Goal: Task Accomplishment & Management: Complete application form

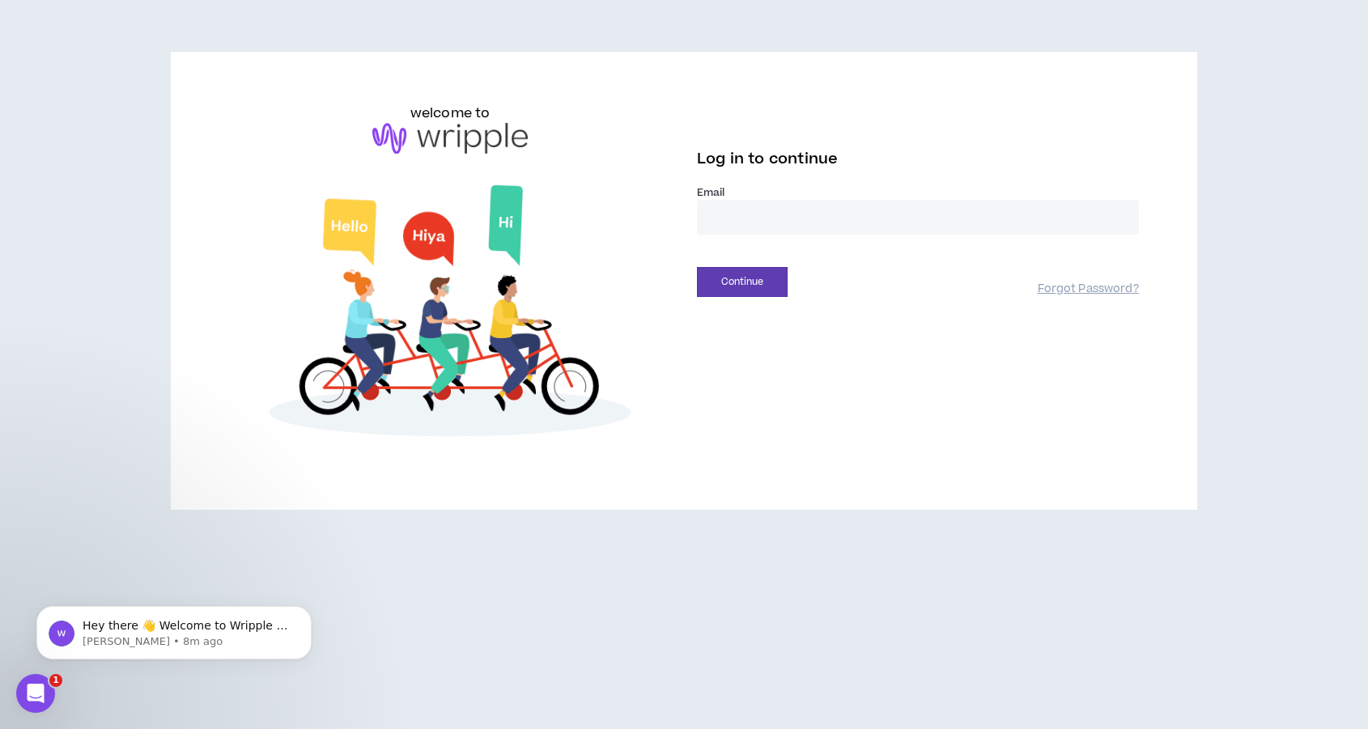
click at [785, 235] on div "Email *" at bounding box center [918, 216] width 442 height 62
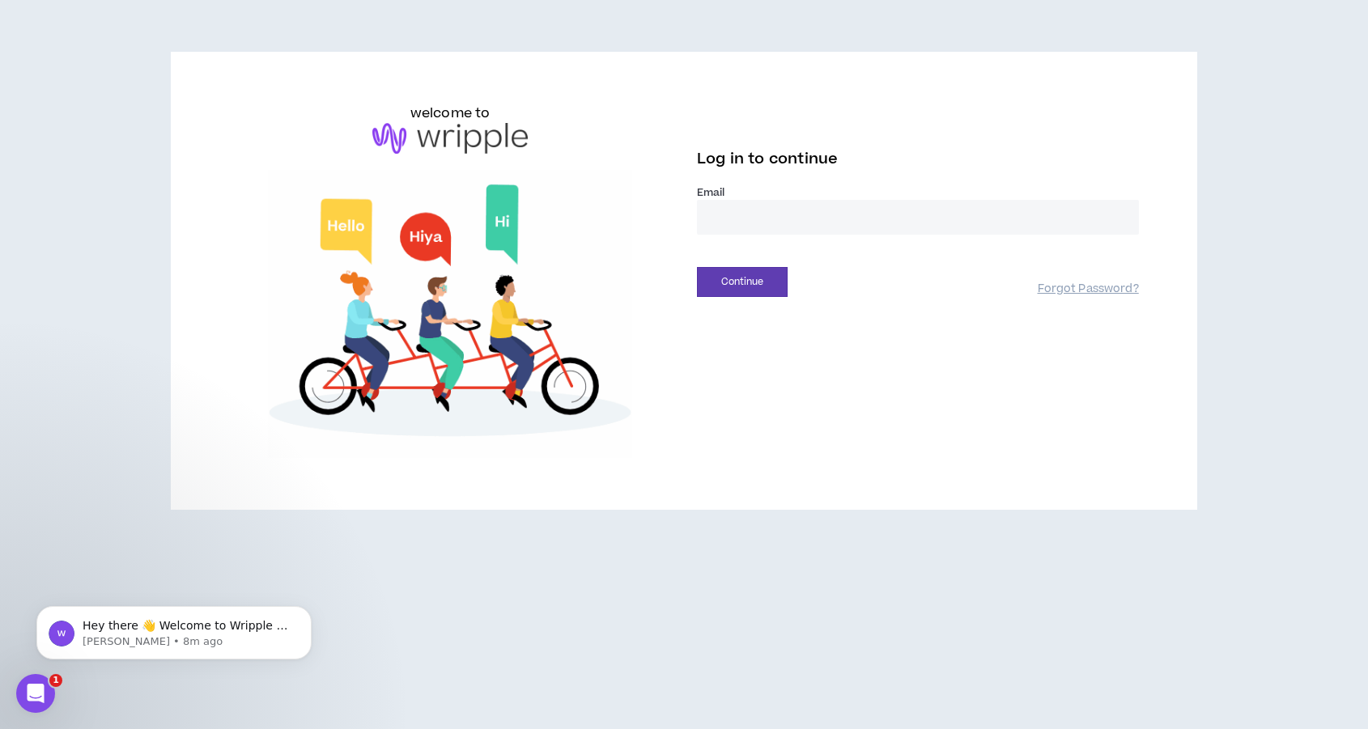
click at [785, 233] on input "email" at bounding box center [918, 217] width 442 height 35
click at [748, 218] on input "email" at bounding box center [918, 217] width 442 height 35
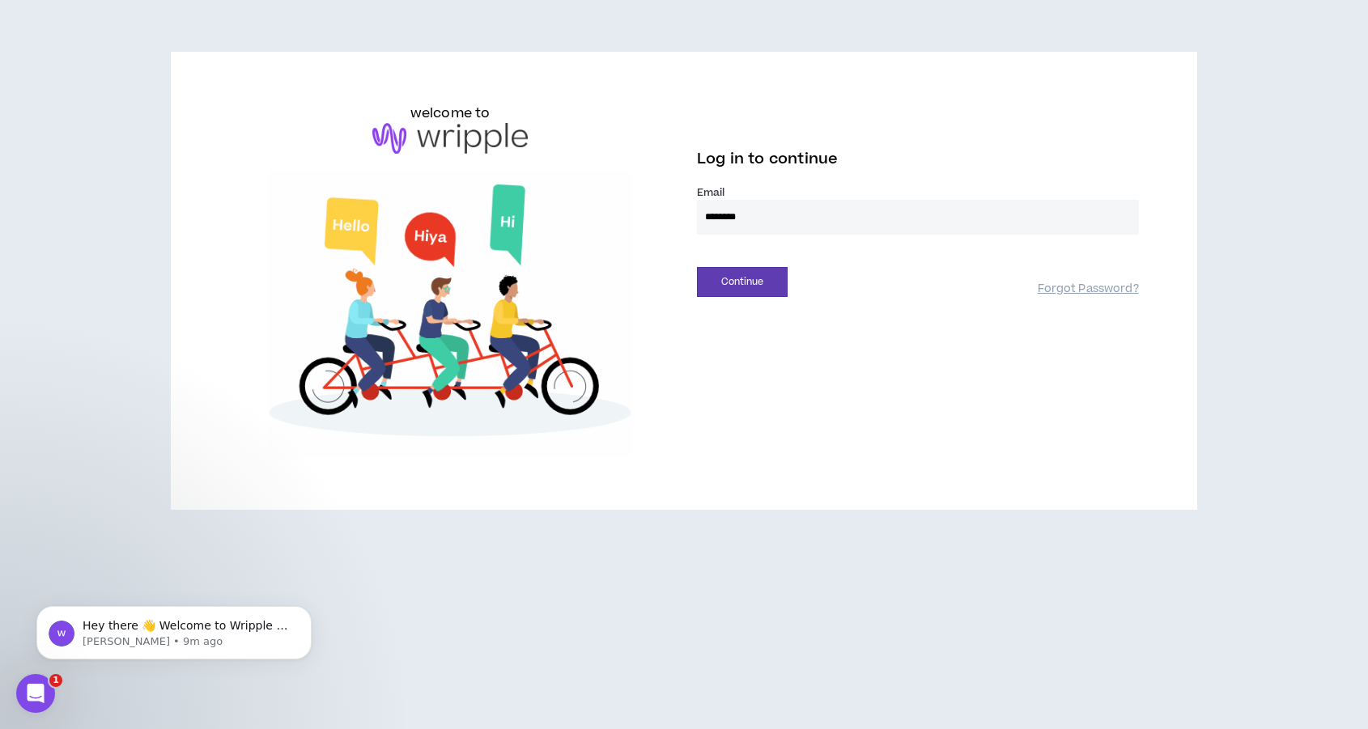
click at [788, 219] on input "********" at bounding box center [918, 217] width 442 height 35
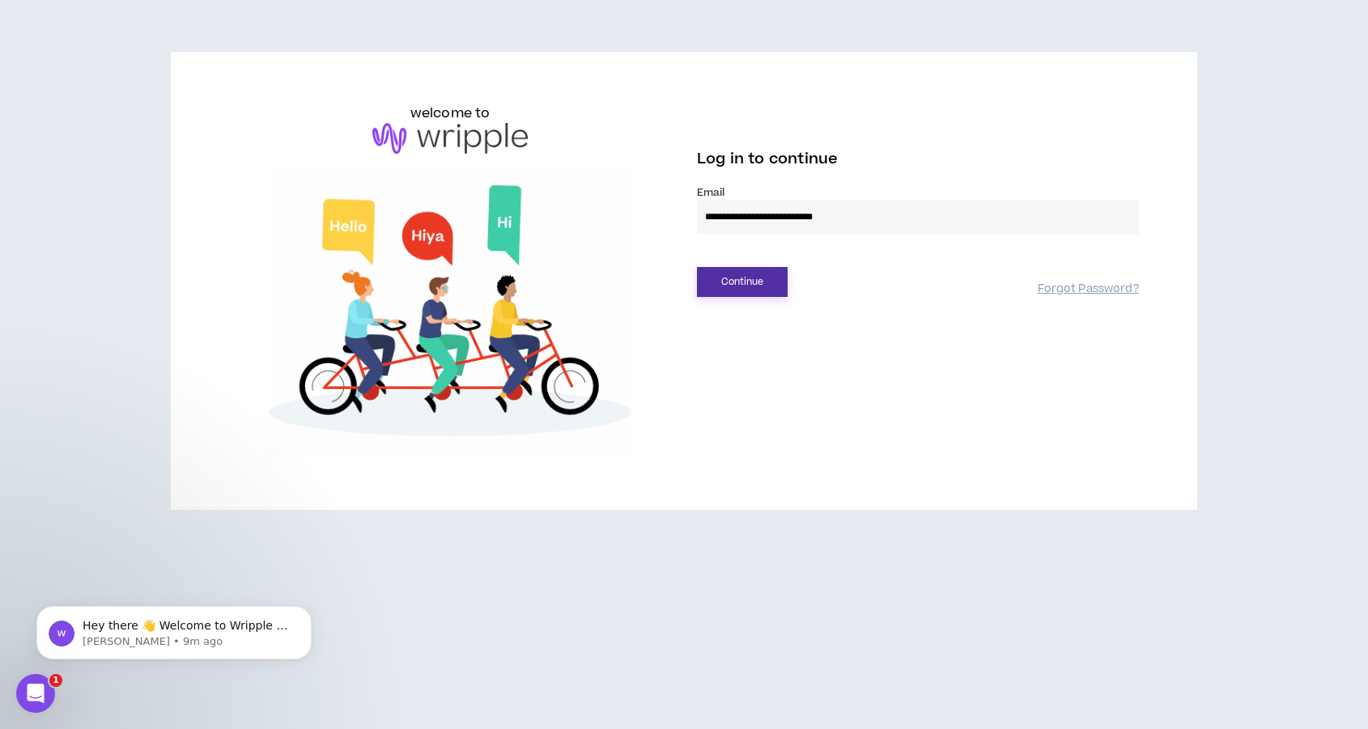
type input "**********"
click at [725, 274] on button "Continue" at bounding box center [742, 282] width 91 height 30
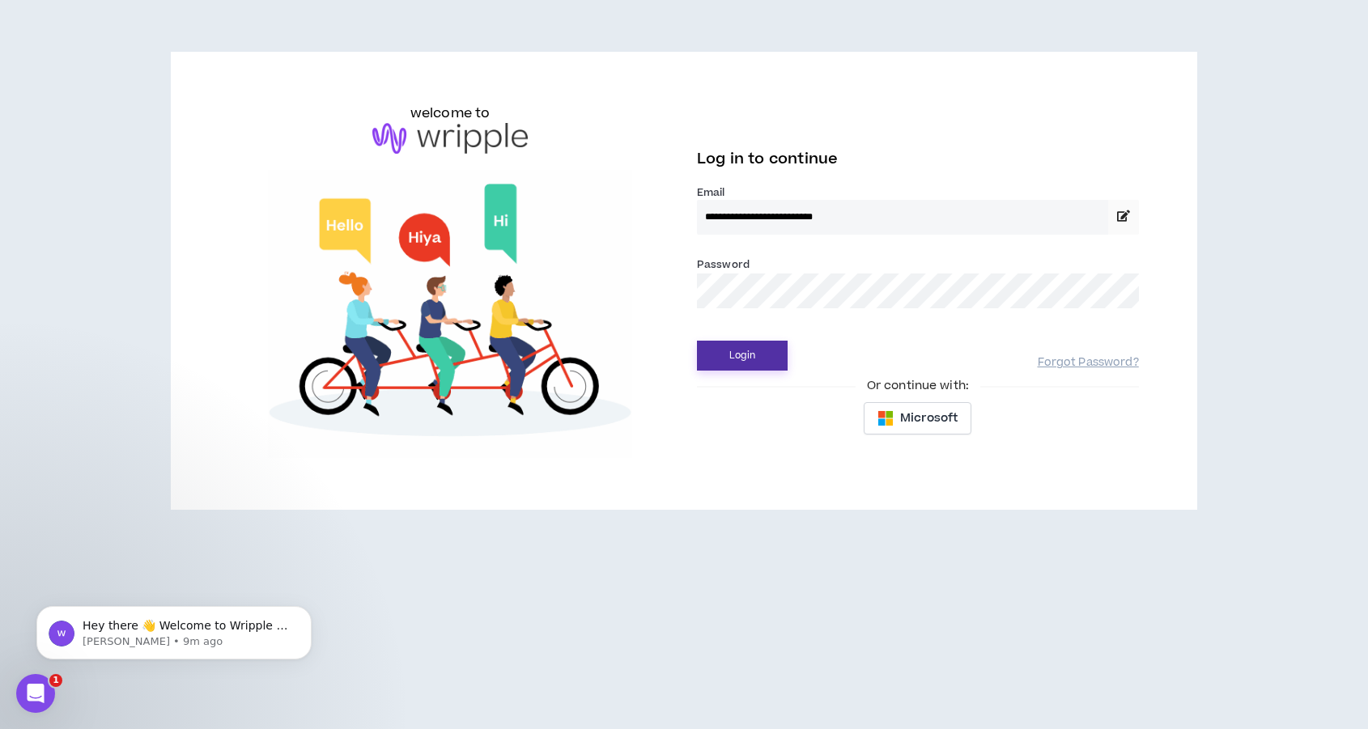
click at [697, 341] on button "Login" at bounding box center [742, 356] width 91 height 30
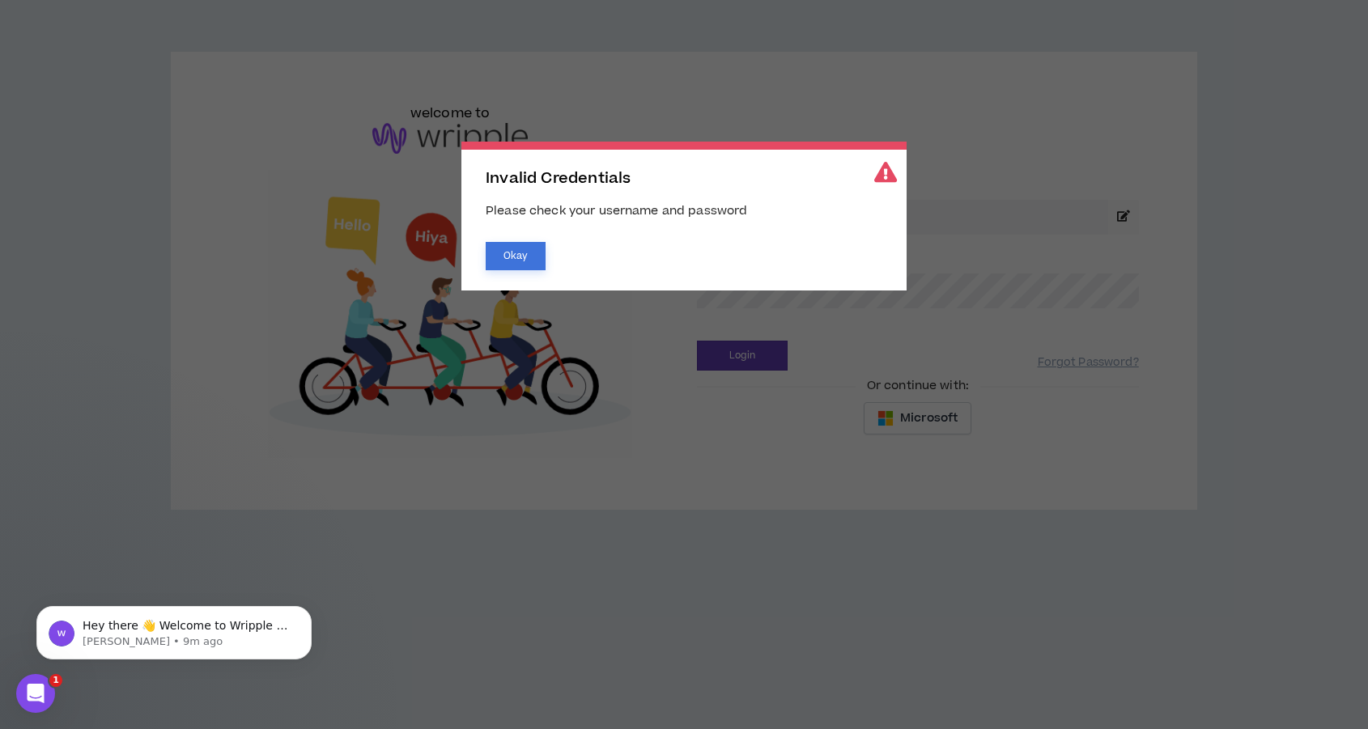
click at [536, 255] on button "Okay" at bounding box center [516, 256] width 60 height 28
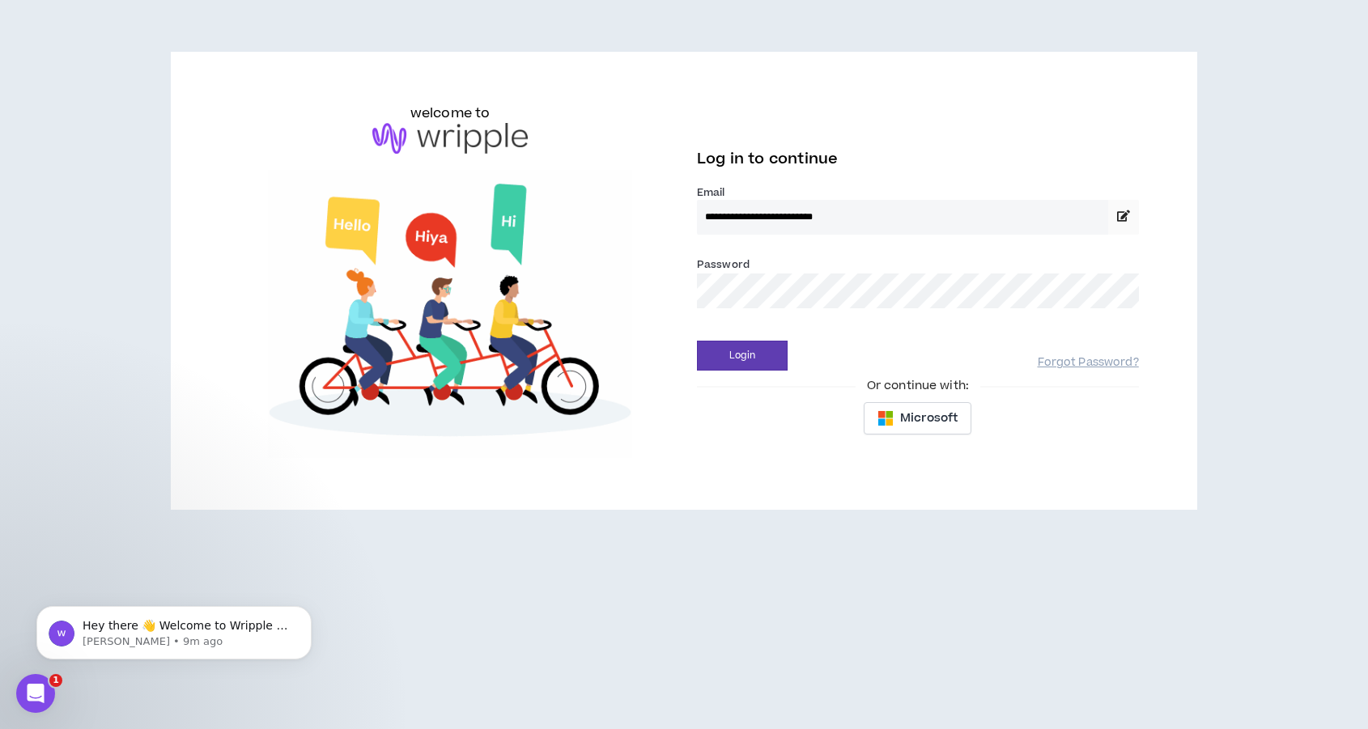
click at [784, 296] on body "**********" at bounding box center [684, 364] width 1368 height 729
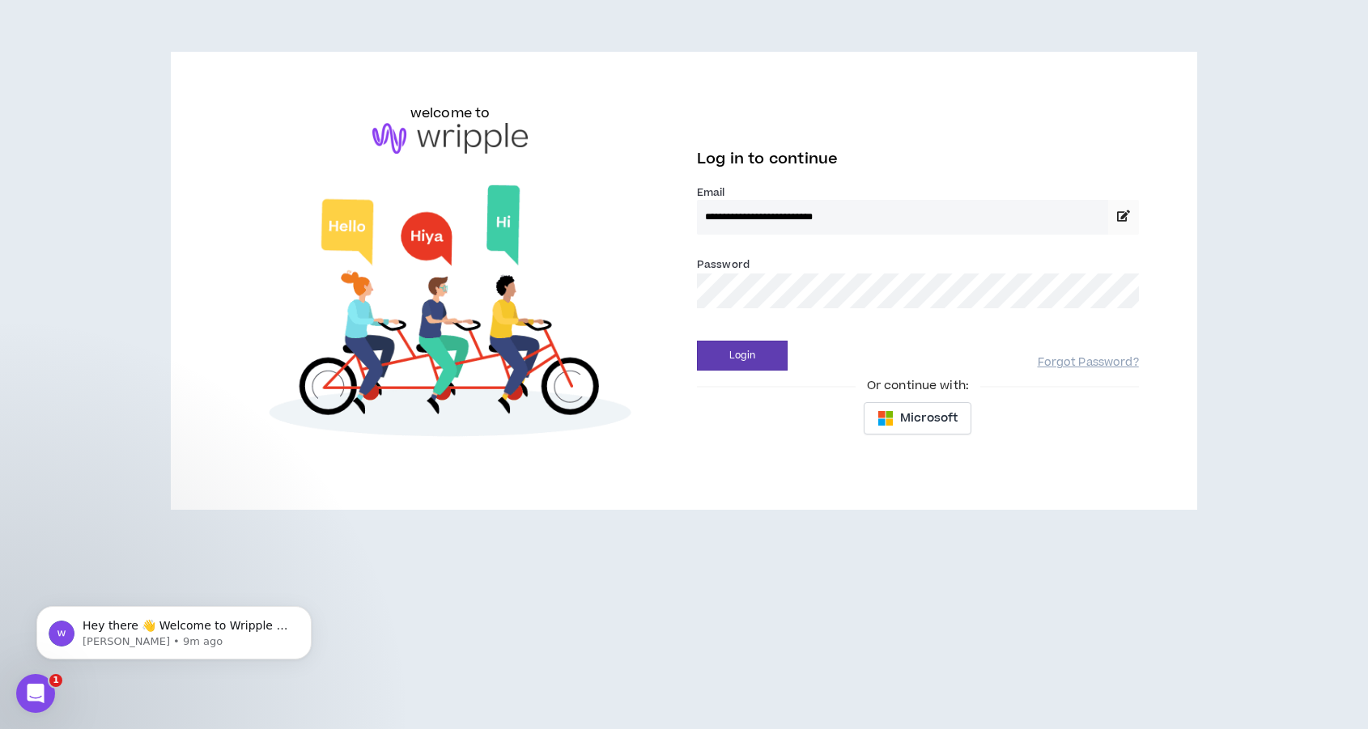
click at [697, 341] on button "Login" at bounding box center [742, 356] width 91 height 30
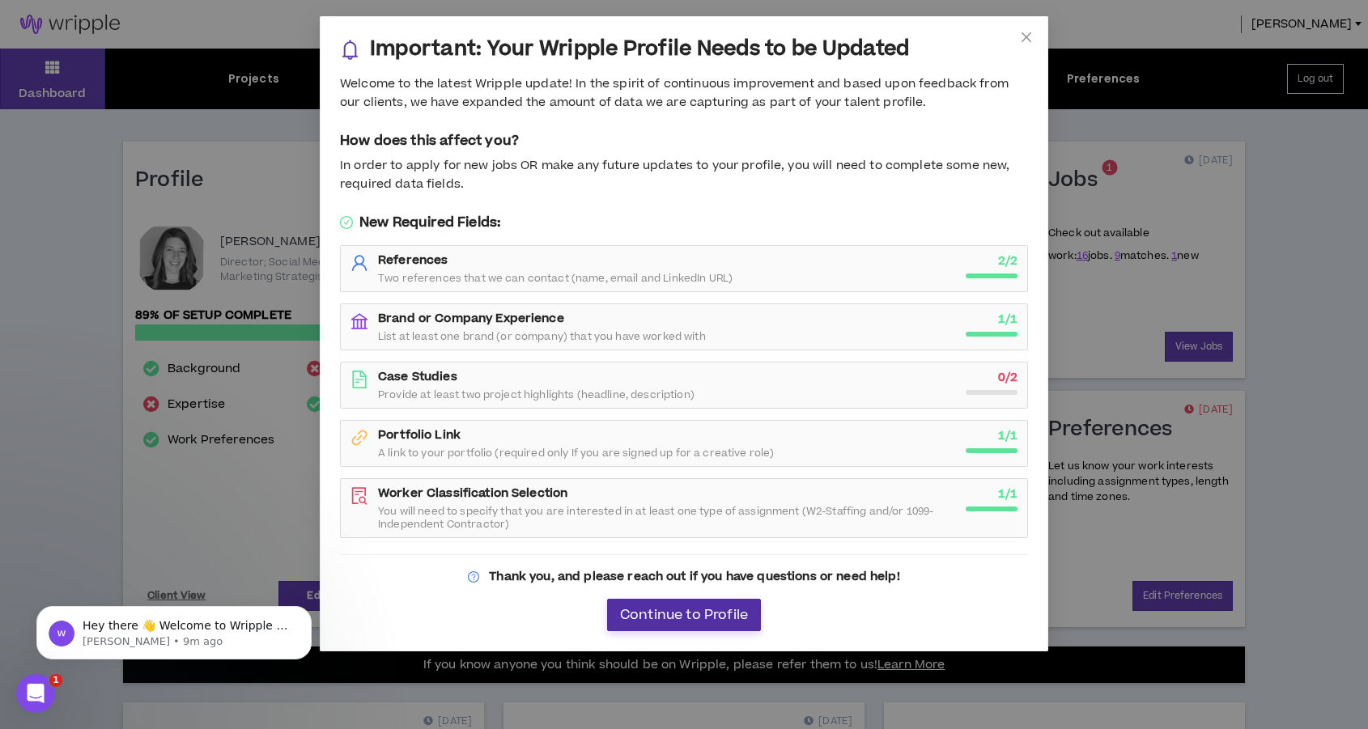
click at [690, 618] on span "Continue to Profile" at bounding box center [684, 615] width 128 height 15
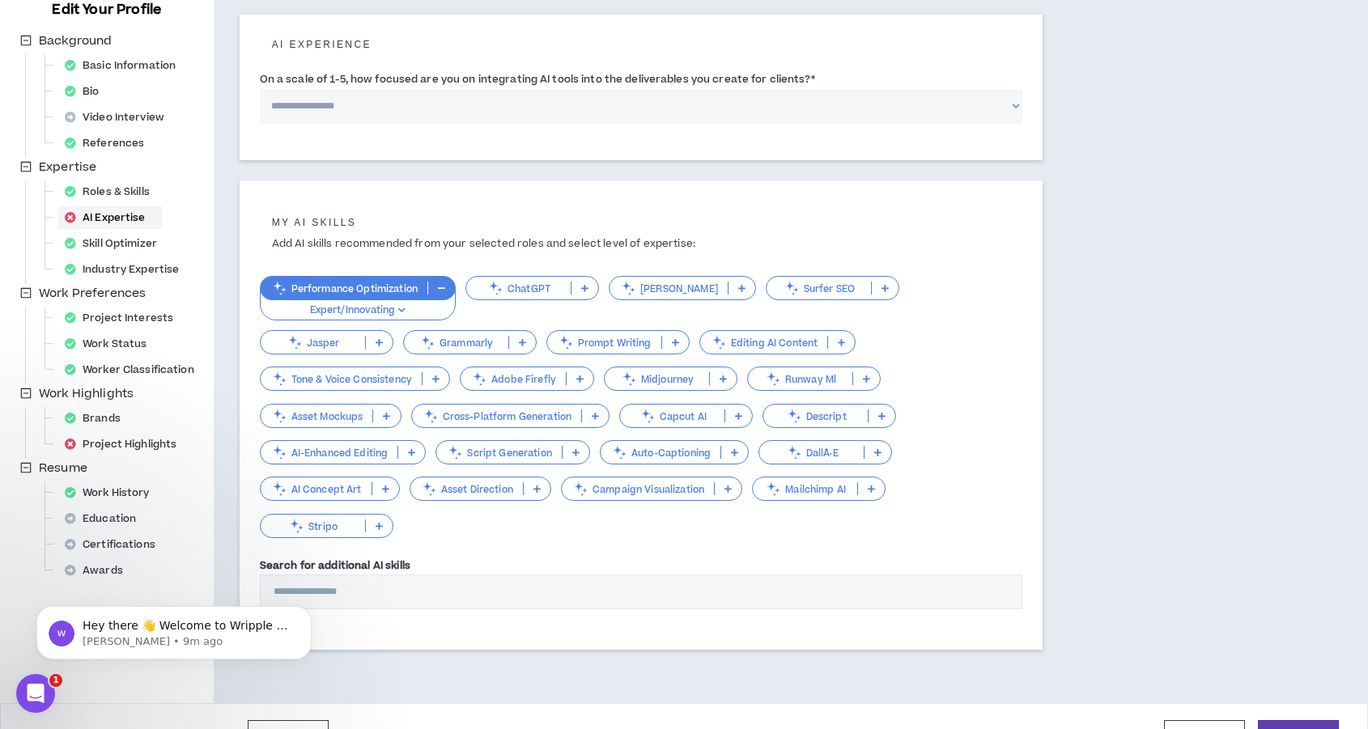
scroll to position [219, 0]
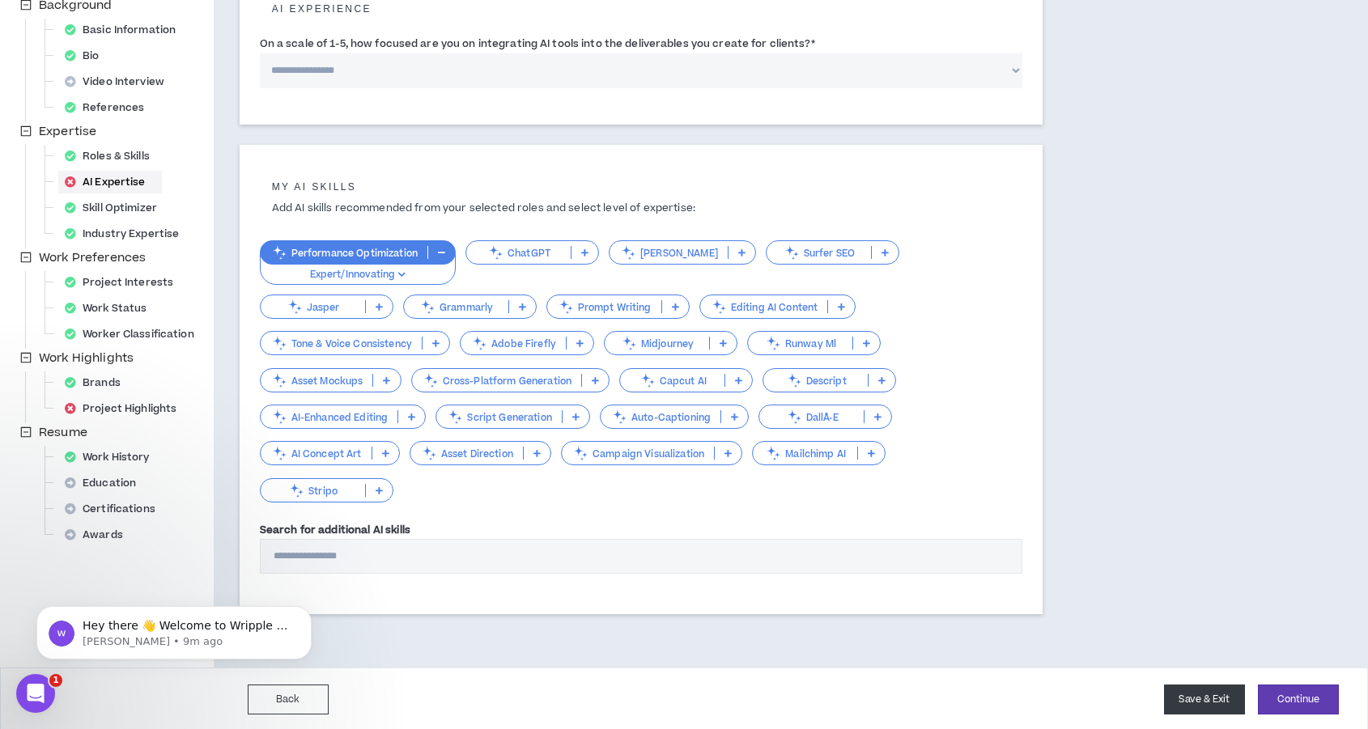
click at [1184, 685] on button "Save & Exit" at bounding box center [1204, 700] width 81 height 30
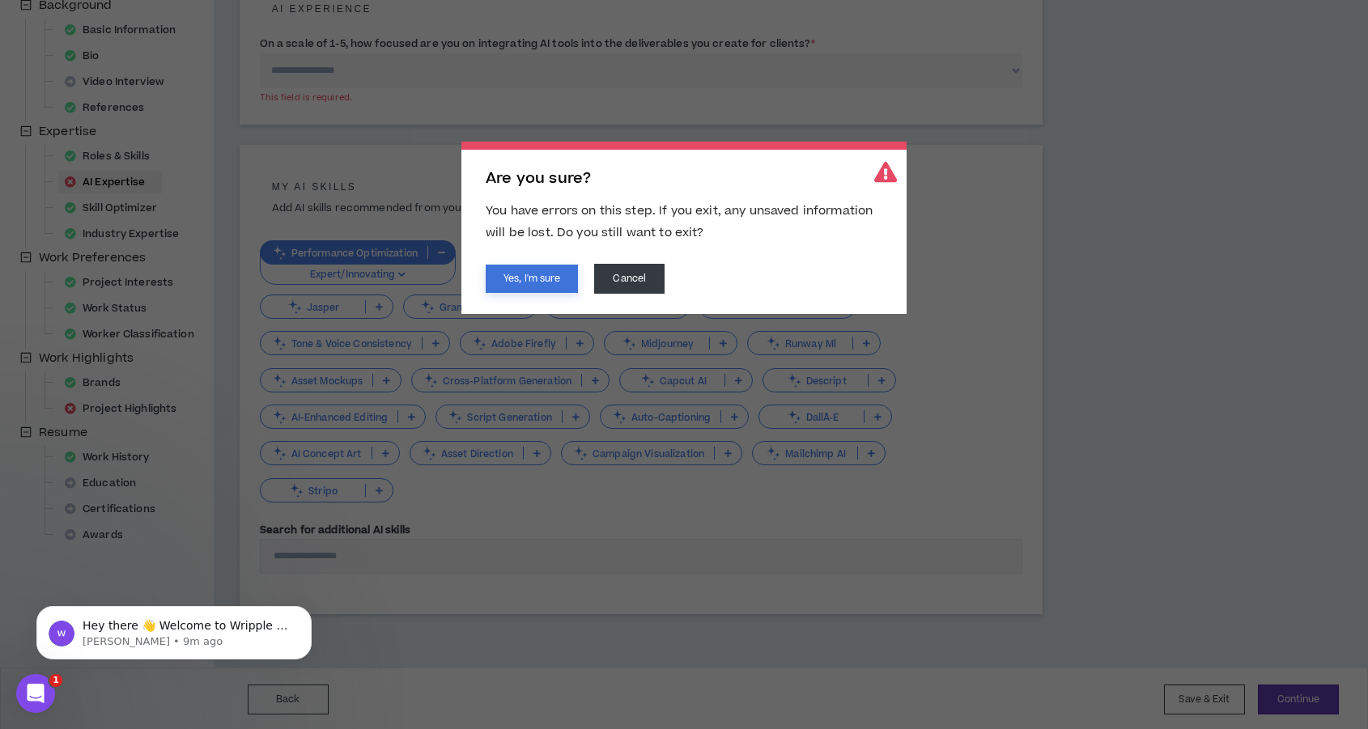
click at [538, 278] on button "Yes, I'm sure" at bounding box center [532, 279] width 92 height 28
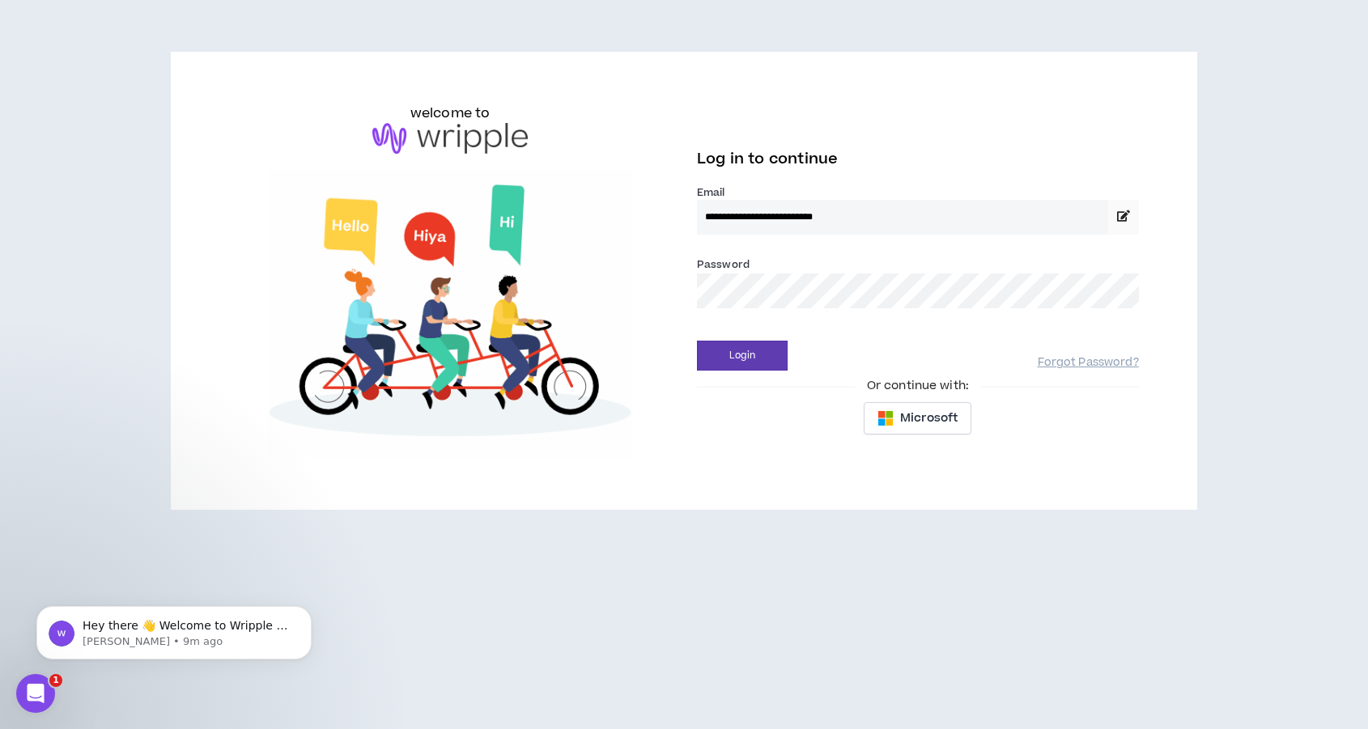
click at [697, 341] on button "Login" at bounding box center [742, 356] width 91 height 30
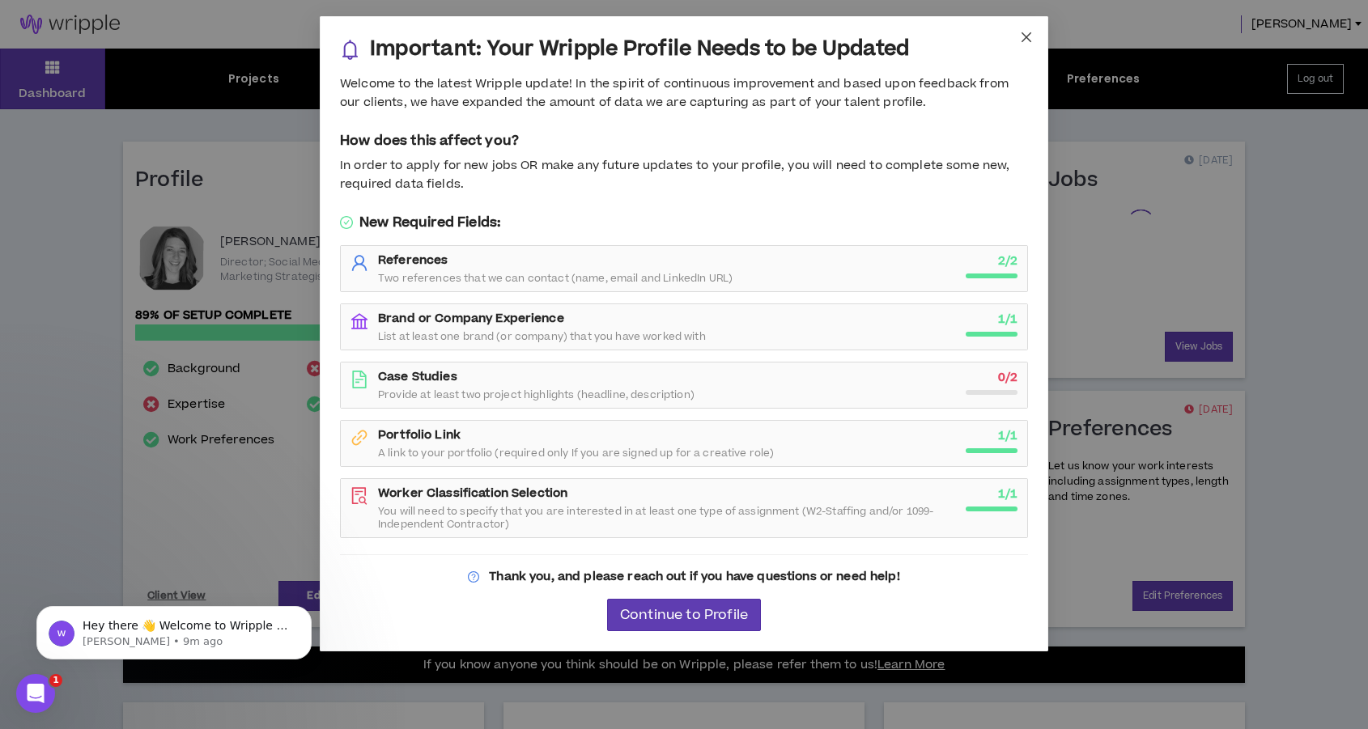
click at [1027, 34] on icon "close" at bounding box center [1026, 37] width 13 height 13
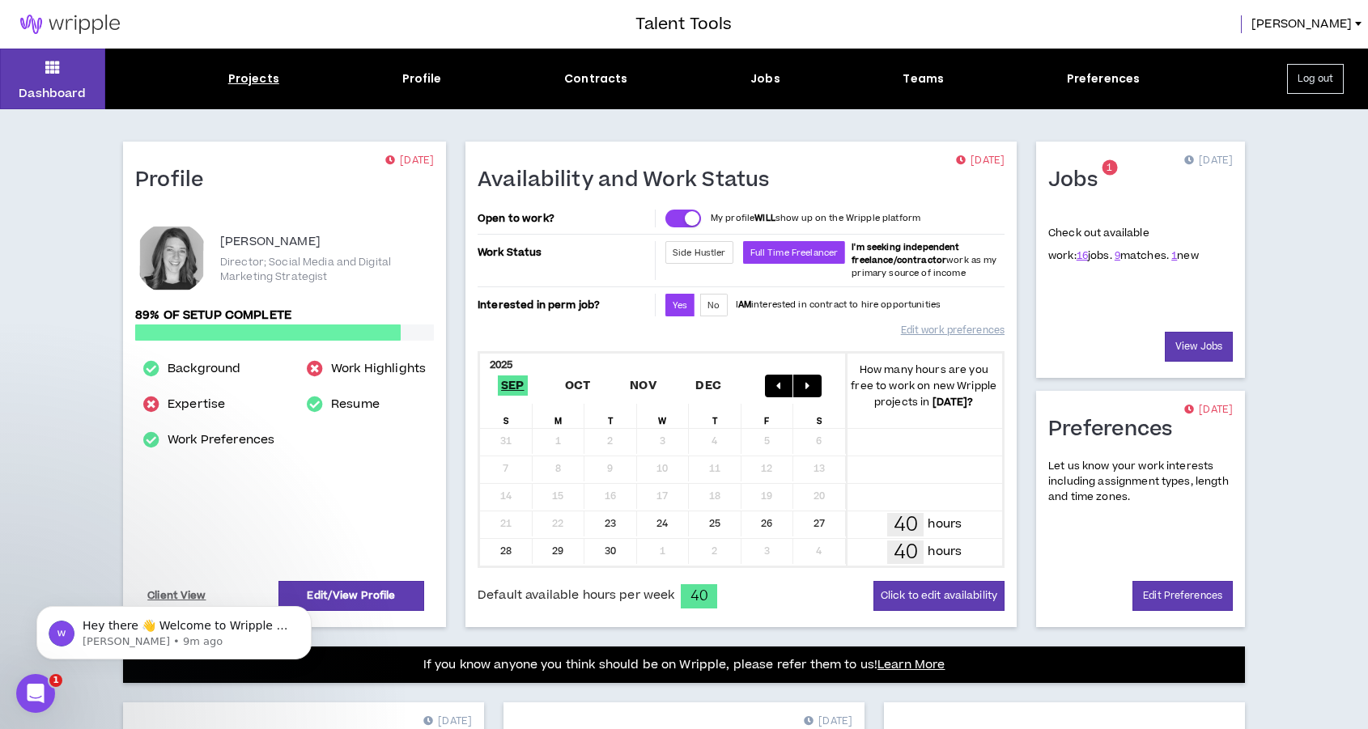
click at [255, 85] on div "Projects" at bounding box center [253, 78] width 51 height 17
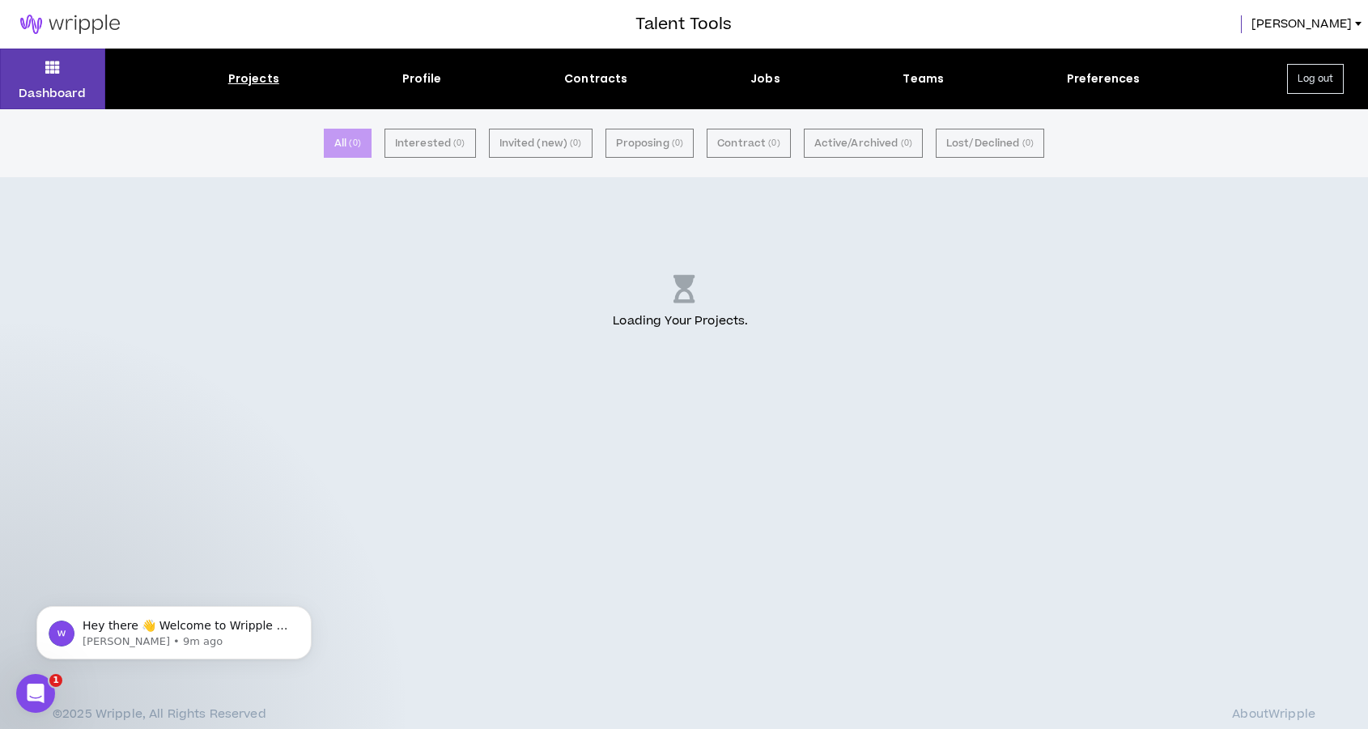
click at [759, 69] on div "Dashboard Projects Profile Contracts Jobs Teams Preferences Log out" at bounding box center [684, 79] width 1368 height 61
click at [759, 83] on div "Jobs" at bounding box center [766, 78] width 30 height 17
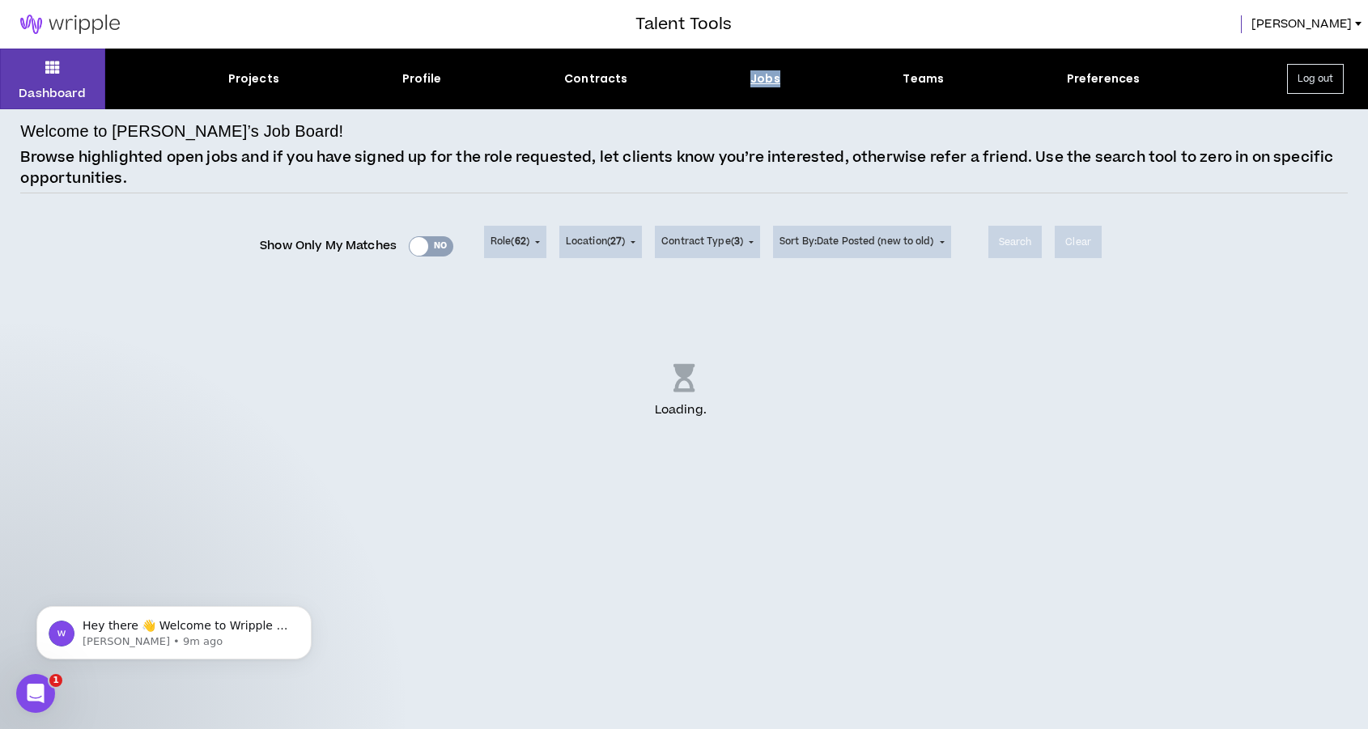
click at [759, 83] on div "Jobs" at bounding box center [766, 78] width 30 height 17
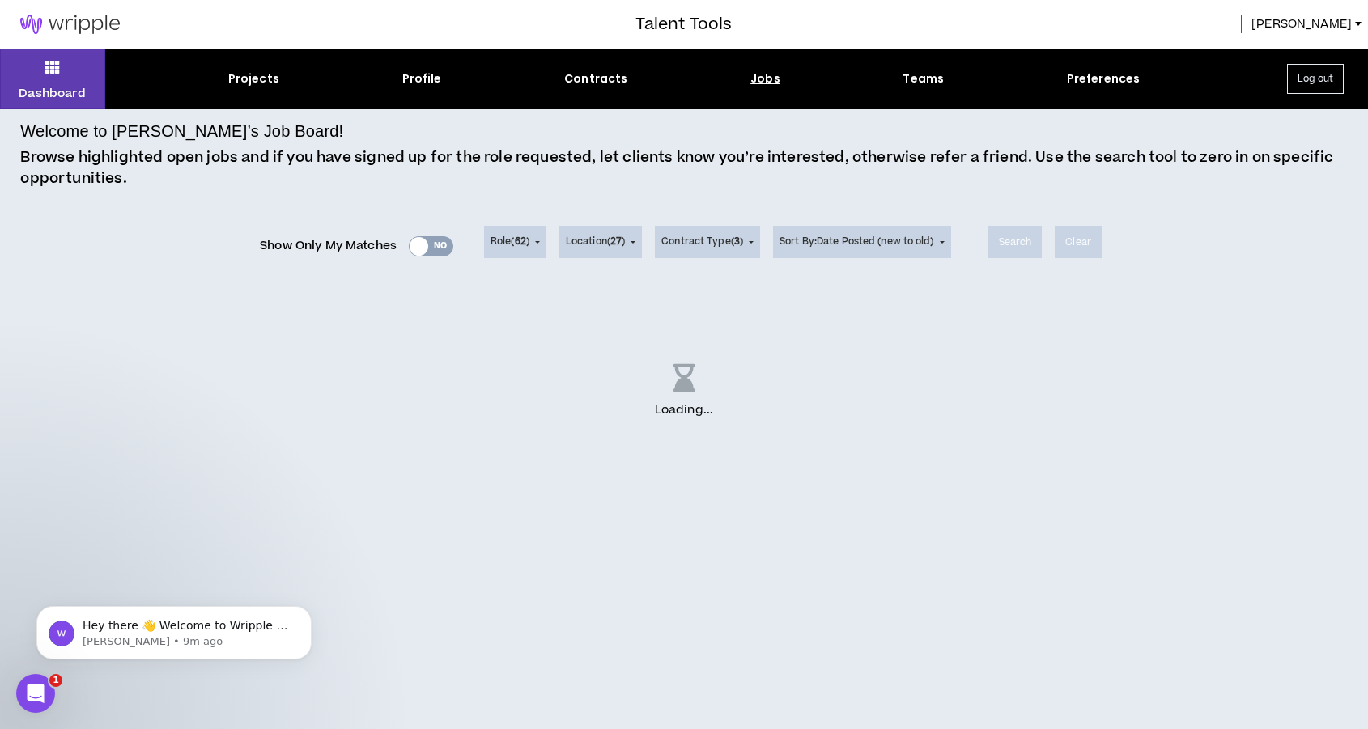
click at [759, 83] on div "Jobs" at bounding box center [766, 78] width 30 height 17
click at [761, 79] on div "Jobs" at bounding box center [766, 78] width 30 height 17
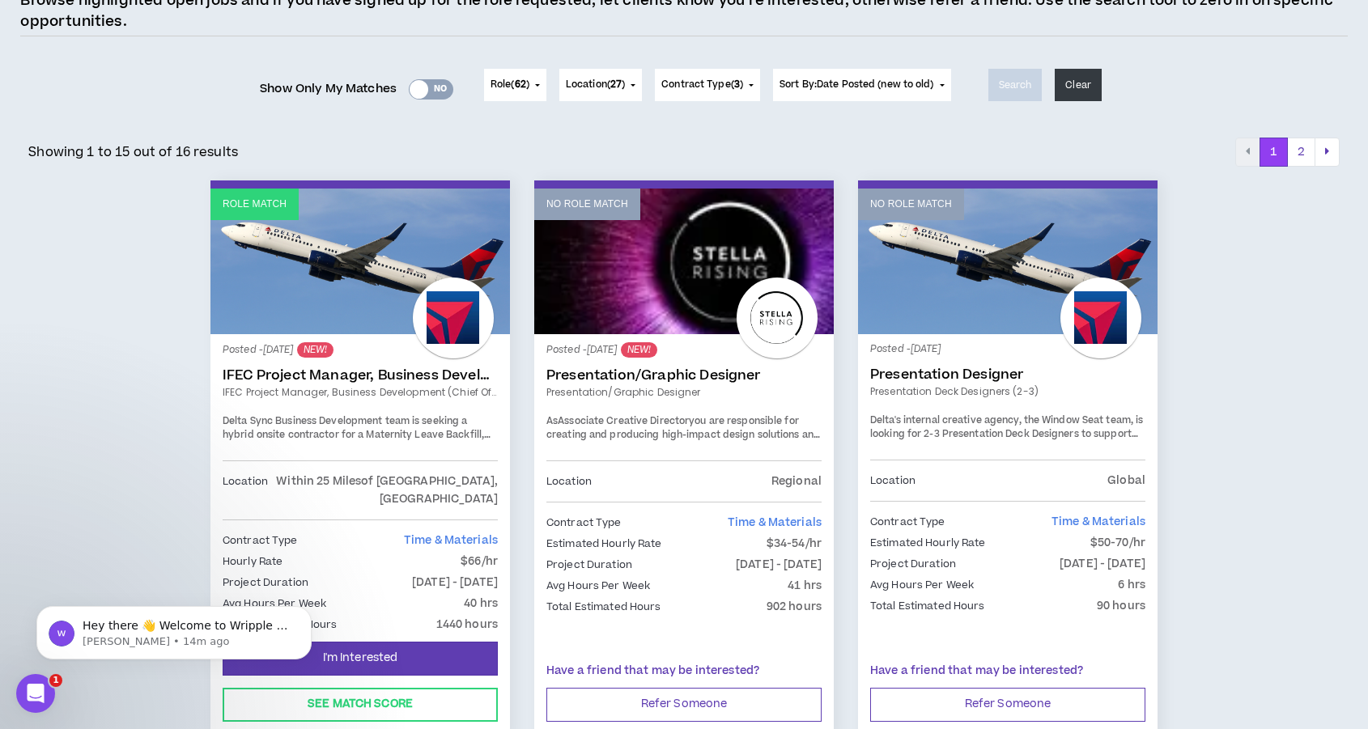
scroll to position [166, 0]
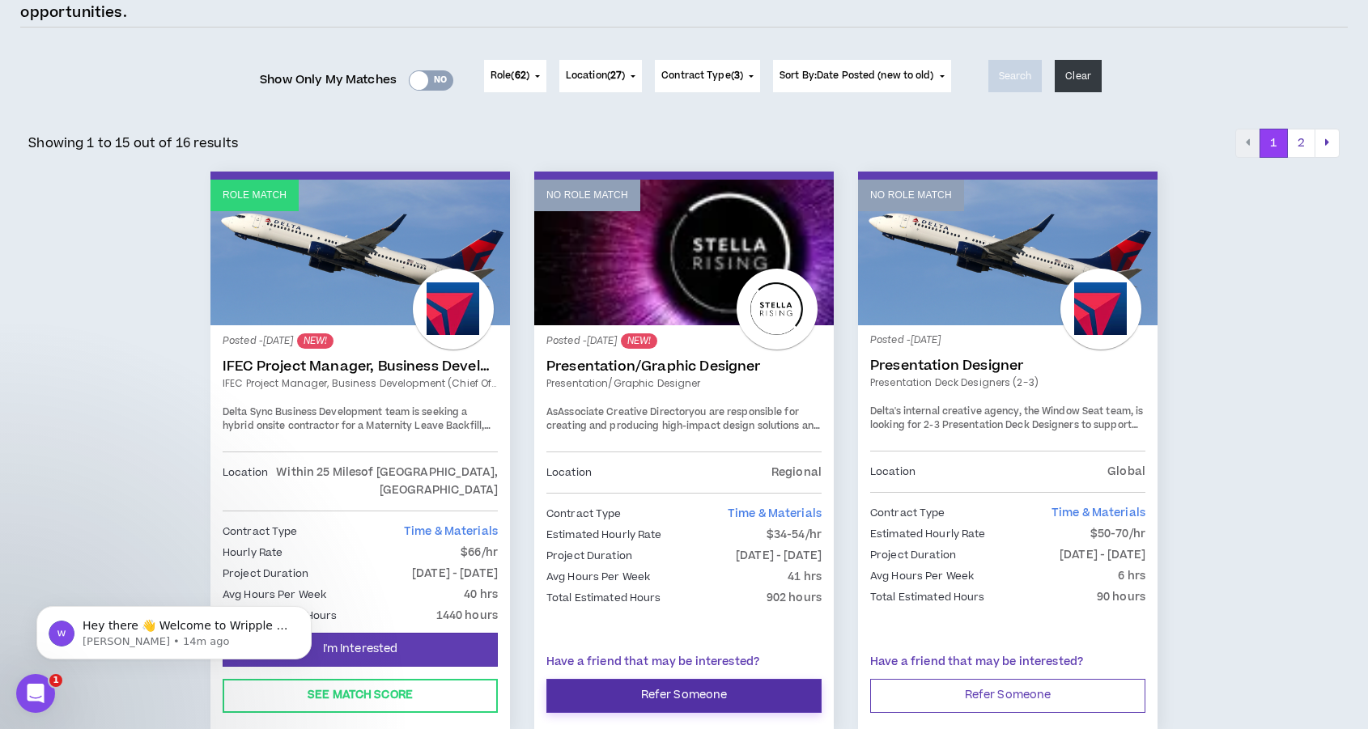
click at [647, 680] on button "Refer Someone" at bounding box center [683, 696] width 275 height 34
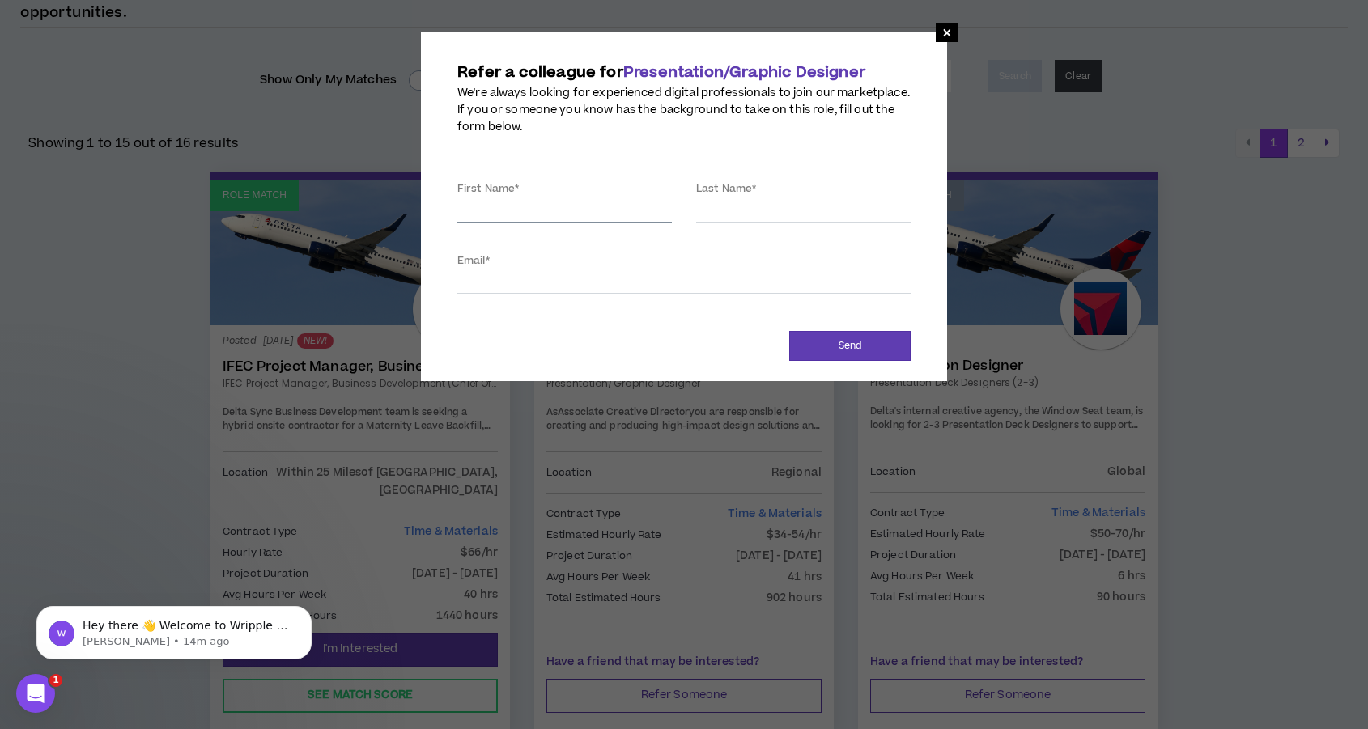
click at [572, 211] on input "First Name *" at bounding box center [564, 210] width 215 height 24
type input "Delvini"
drag, startPoint x: 949, startPoint y: 43, endPoint x: 948, endPoint y: 28, distance: 15.4
click at [948, 28] on span "×" at bounding box center [947, 32] width 10 height 19
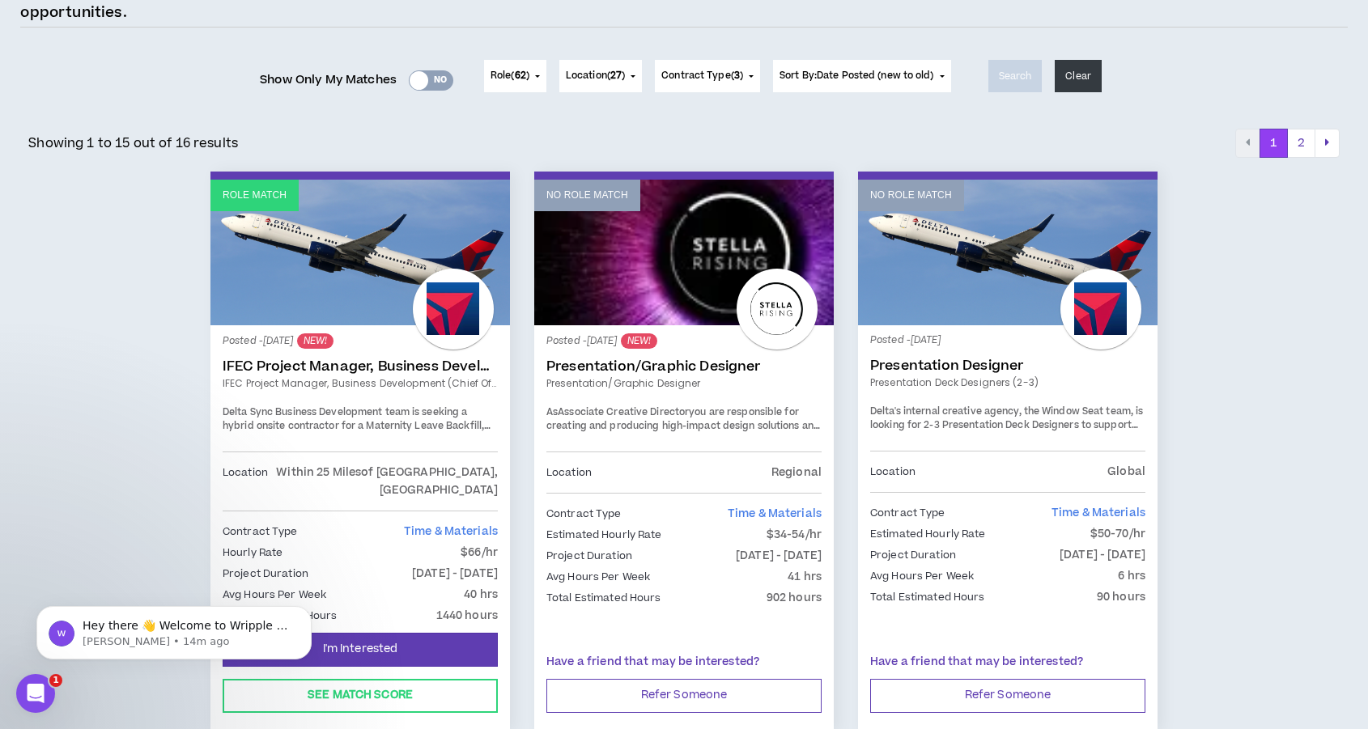
click at [948, 28] on span "×" at bounding box center [947, 32] width 10 height 19
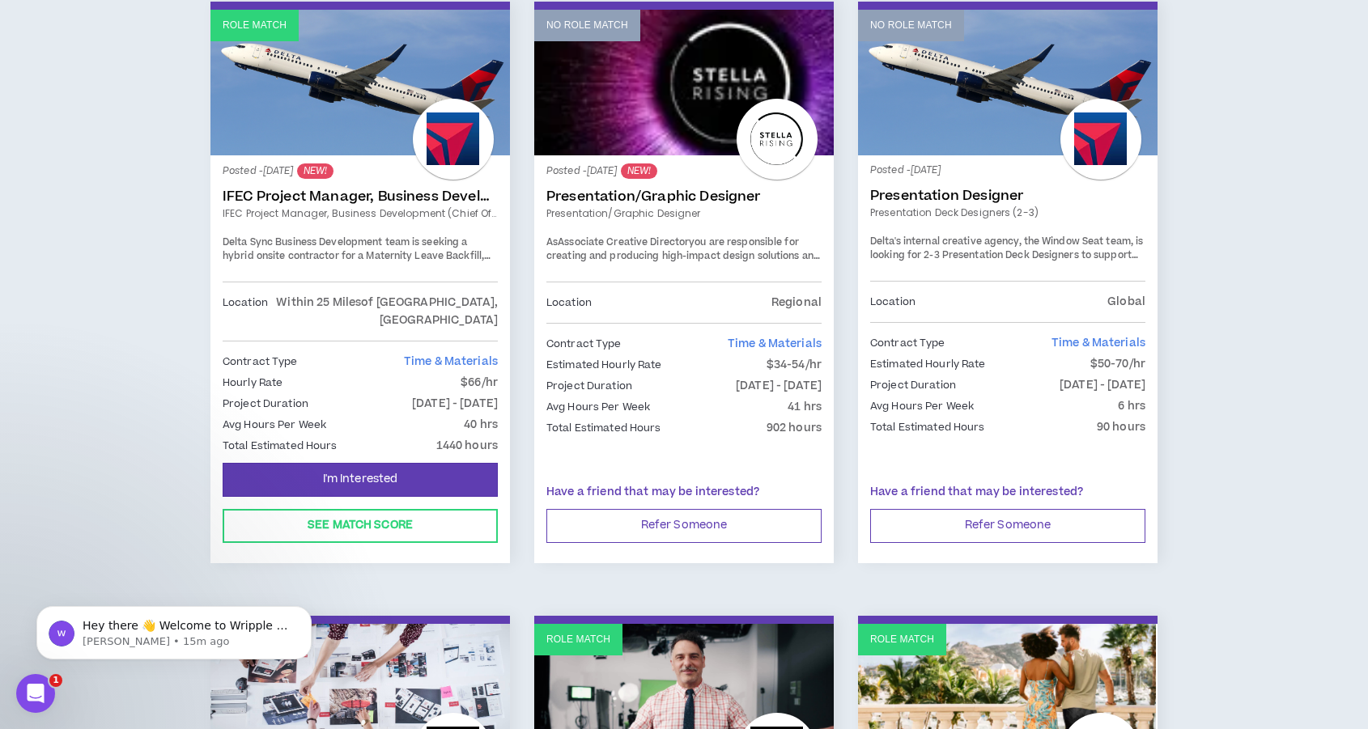
scroll to position [338, 0]
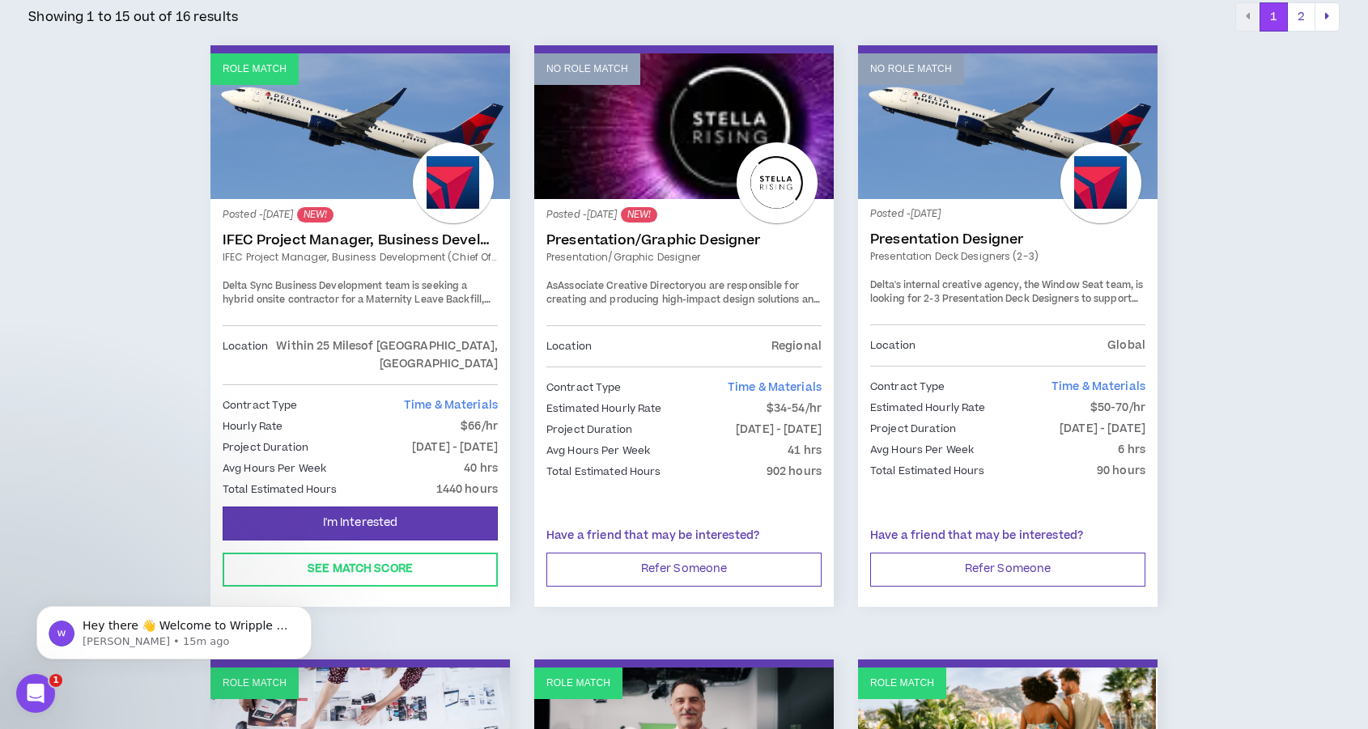
scroll to position [294, 0]
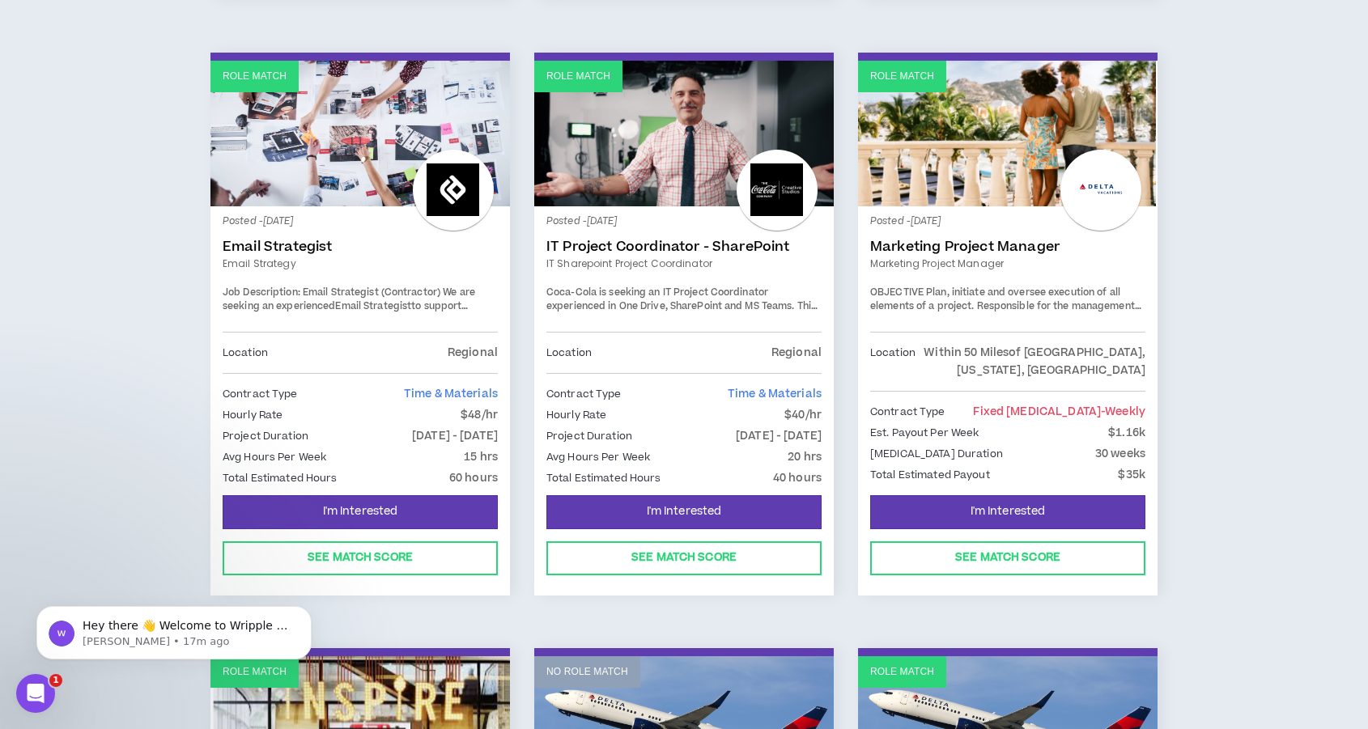
scroll to position [898, 0]
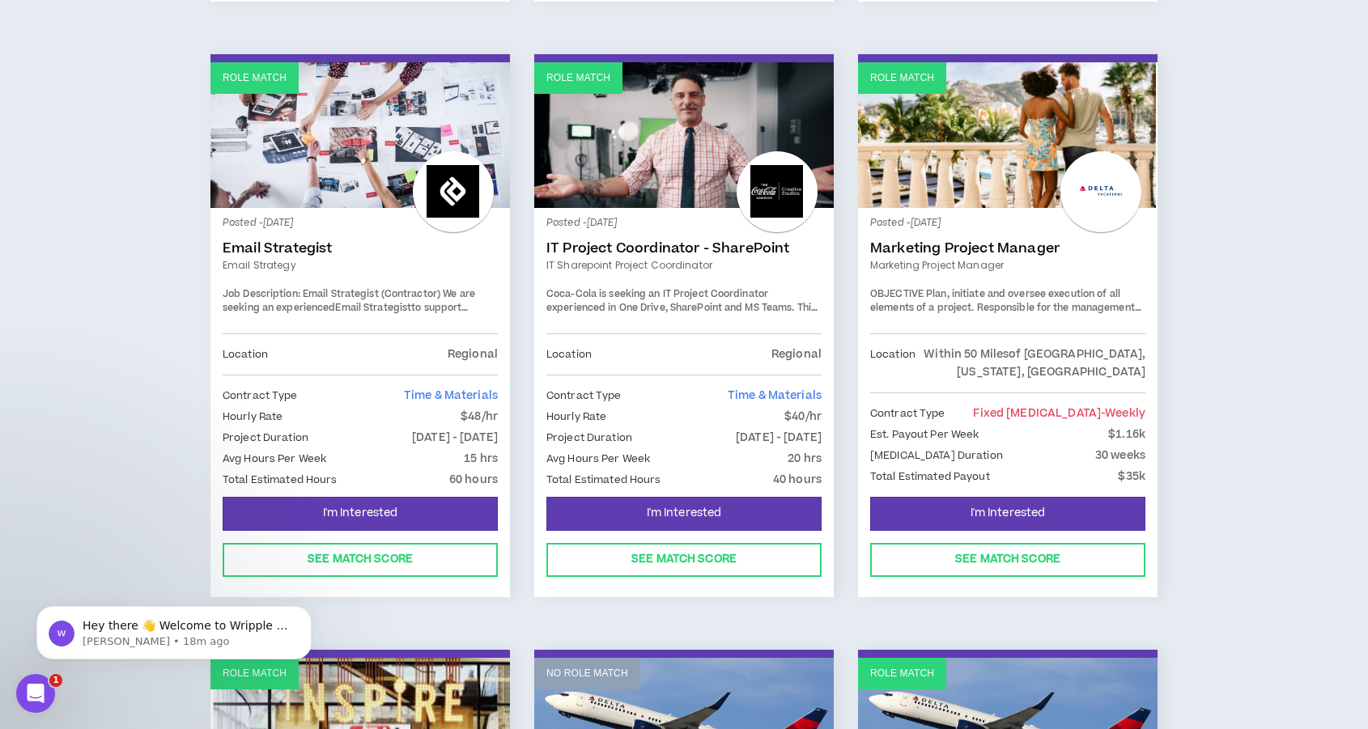
click at [345, 287] on strong "Job Description: Email Strategist (Contractor)" at bounding box center [332, 294] width 218 height 14
click at [296, 240] on link "Email Strategist" at bounding box center [360, 248] width 275 height 16
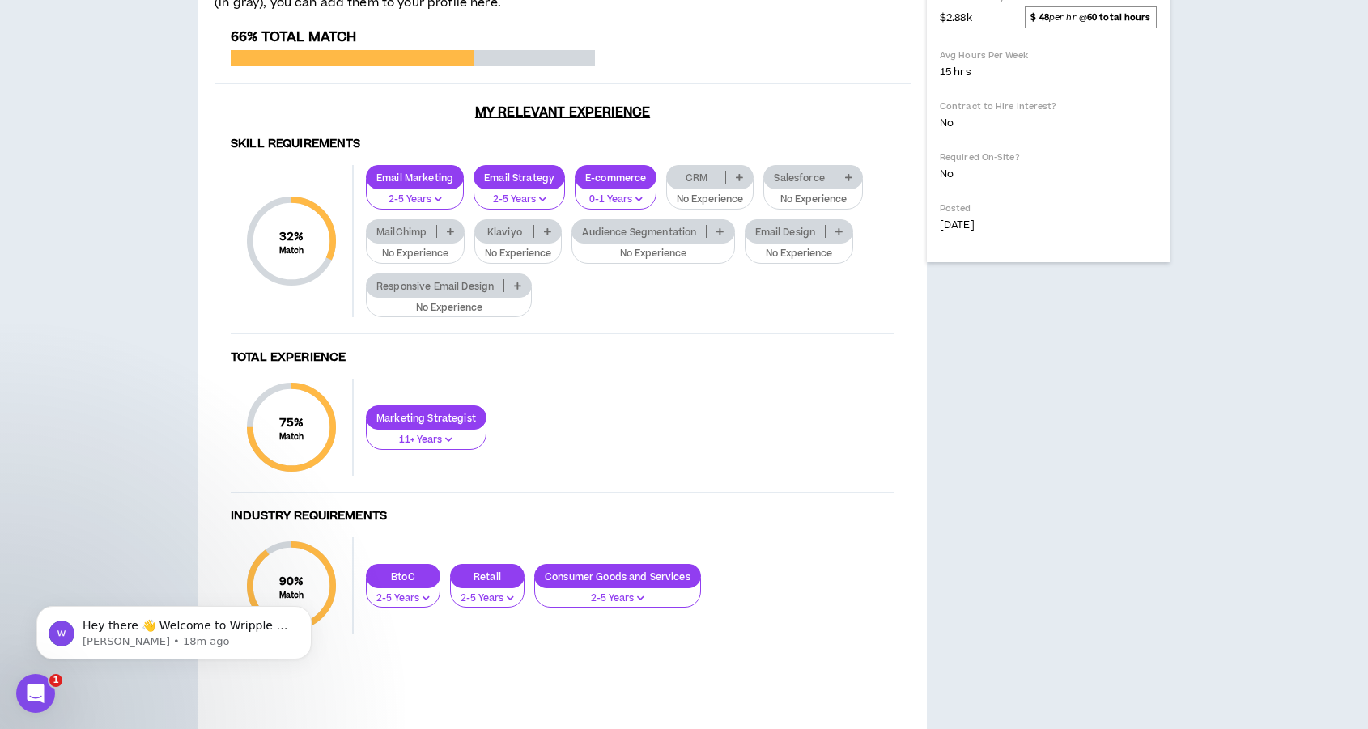
scroll to position [738, 0]
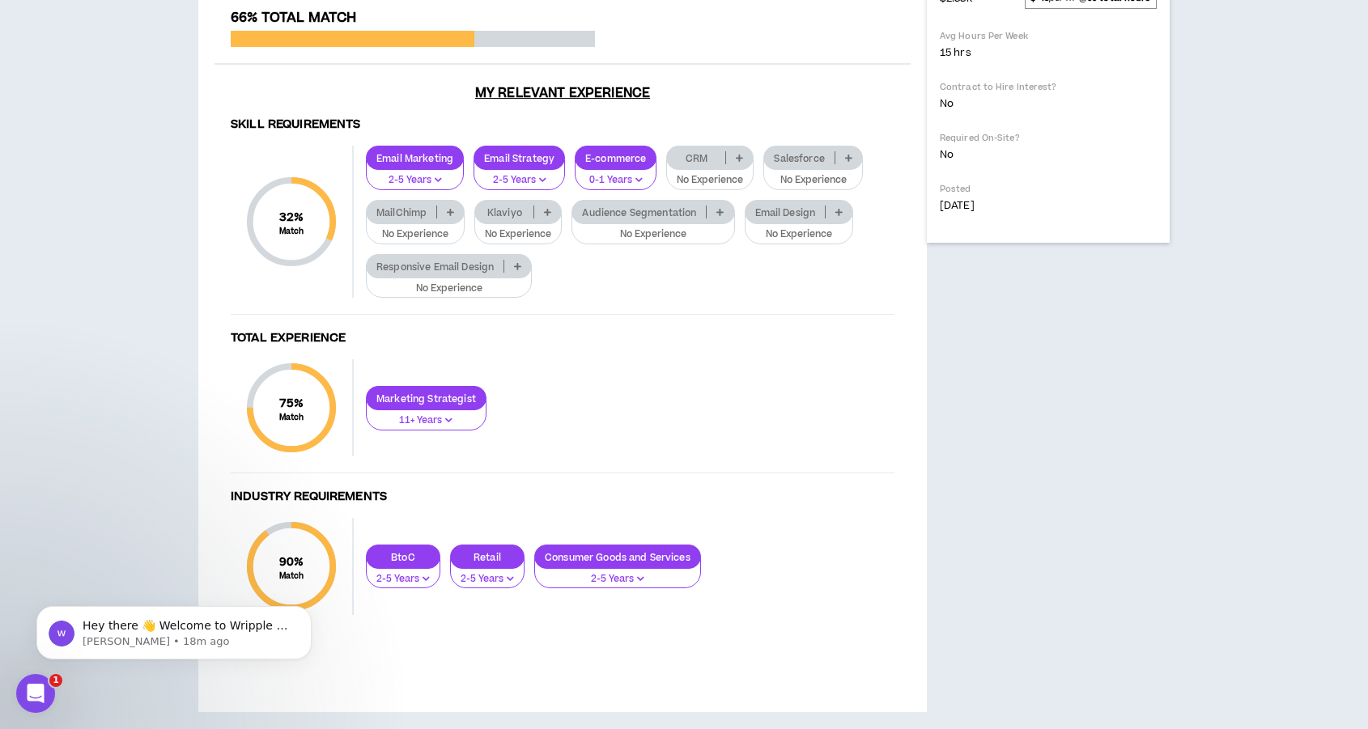
click at [746, 164] on p at bounding box center [739, 157] width 27 height 13
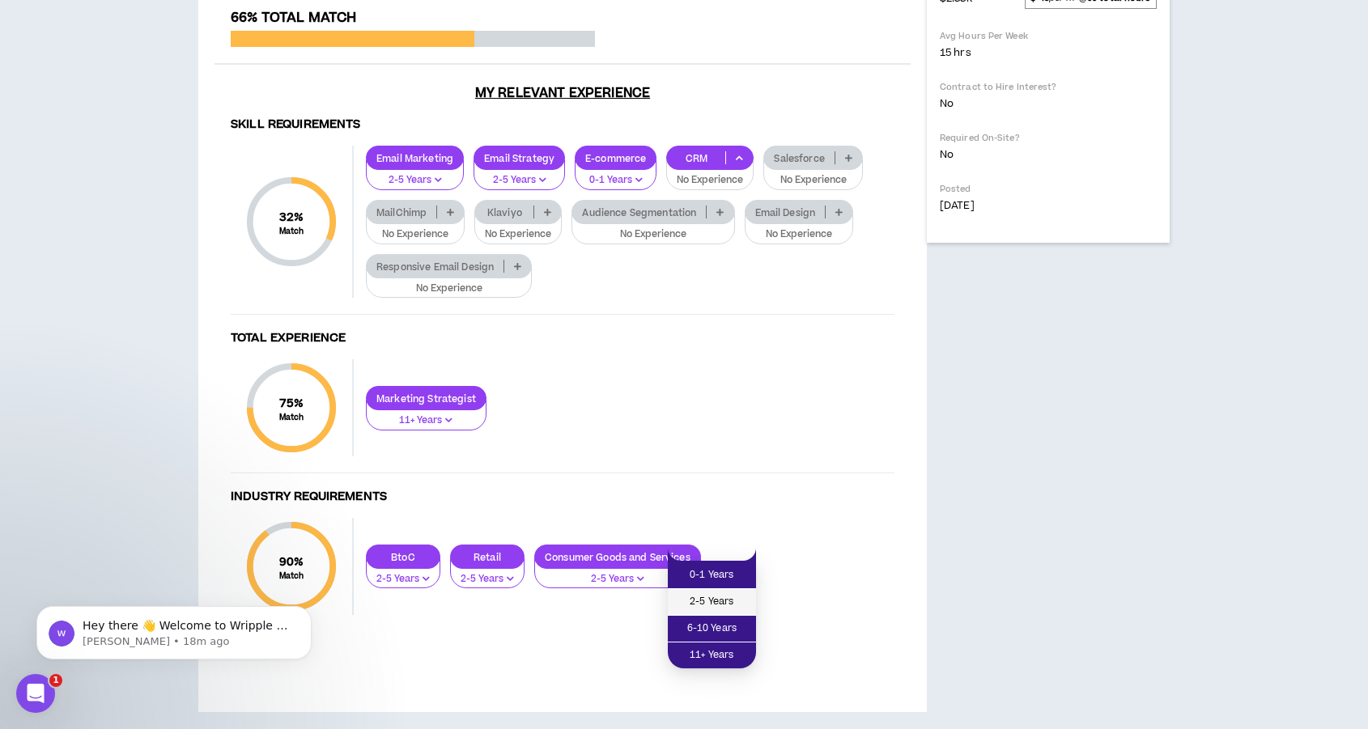
click at [725, 604] on span "2-5 Years" at bounding box center [712, 602] width 69 height 18
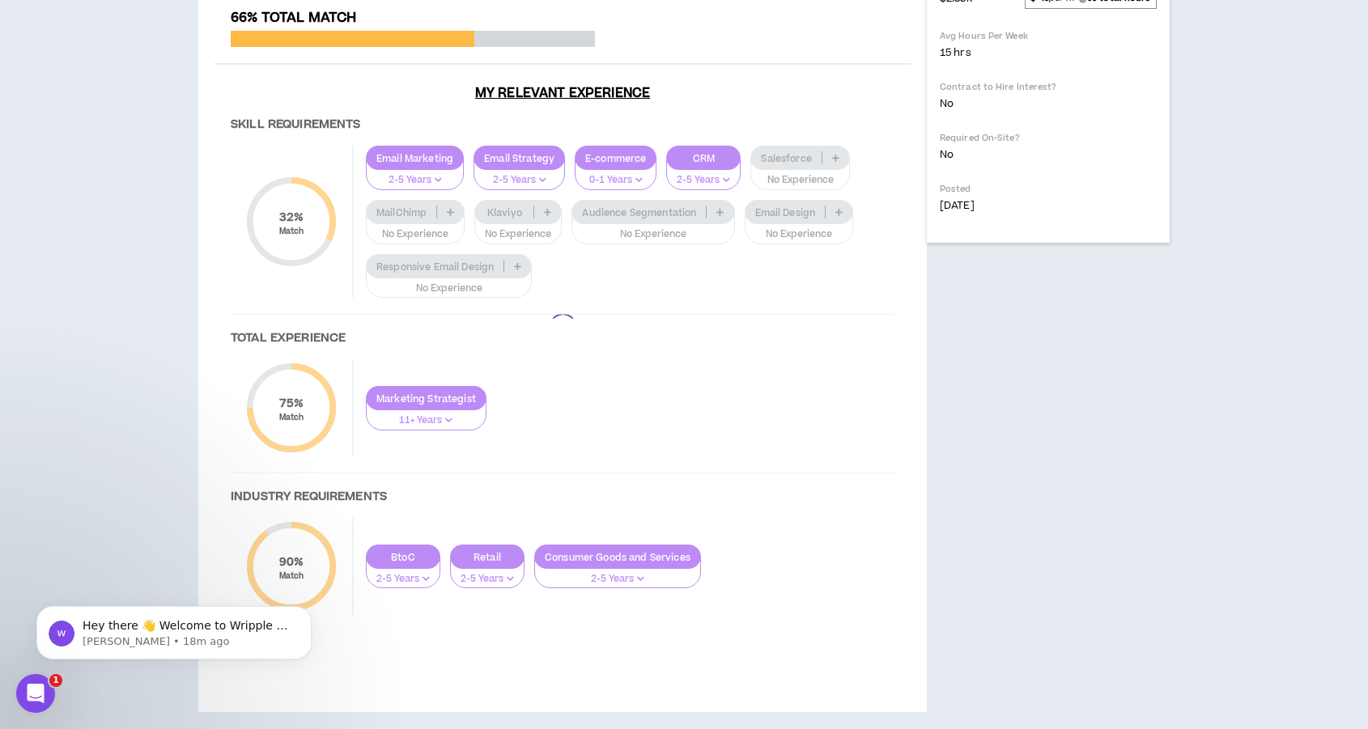
click at [840, 552] on div at bounding box center [563, 329] width 696 height 638
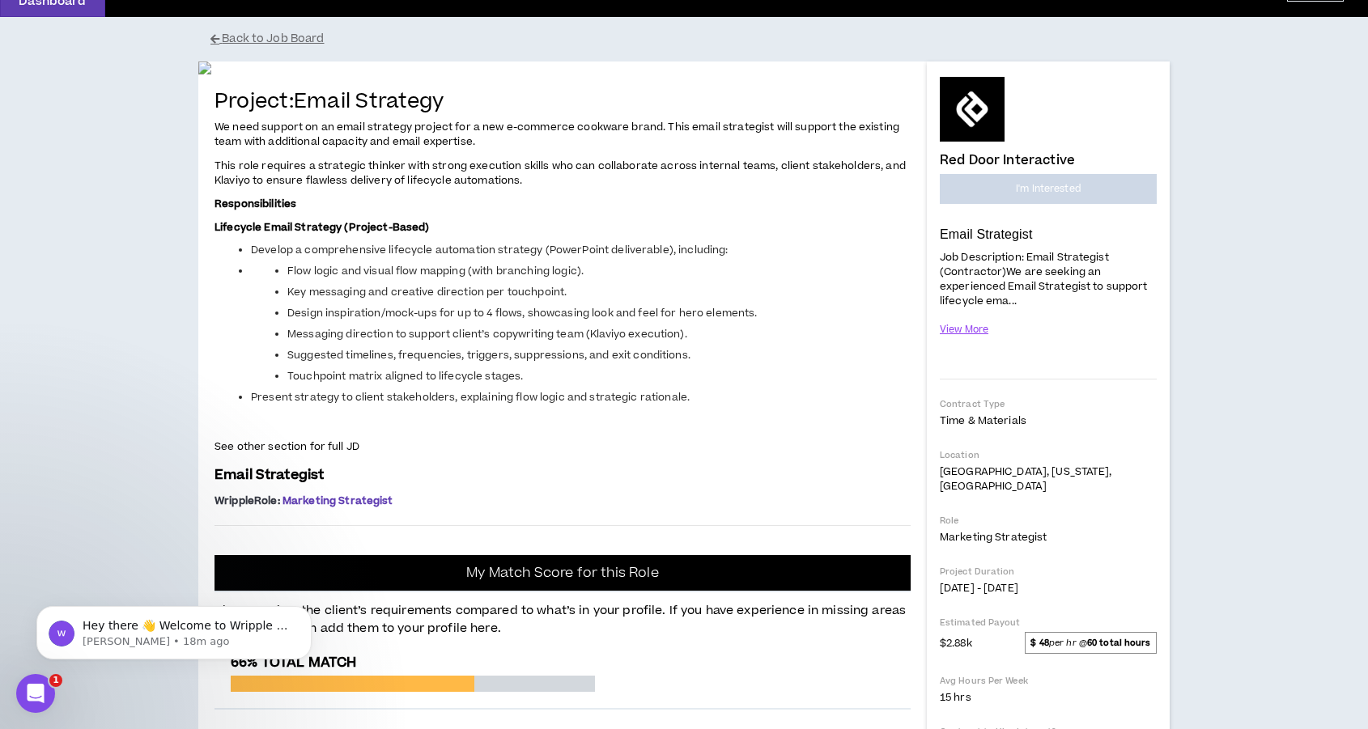
scroll to position [0, 0]
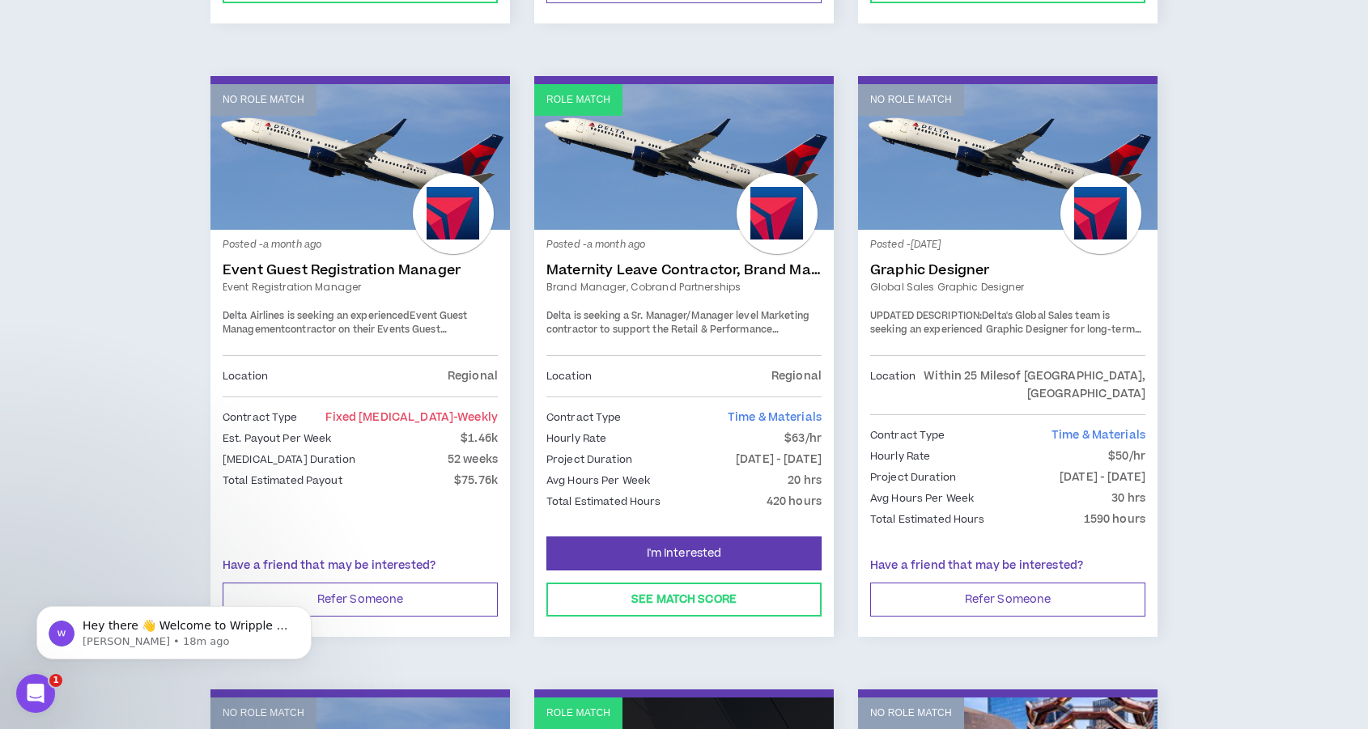
scroll to position [2130, 0]
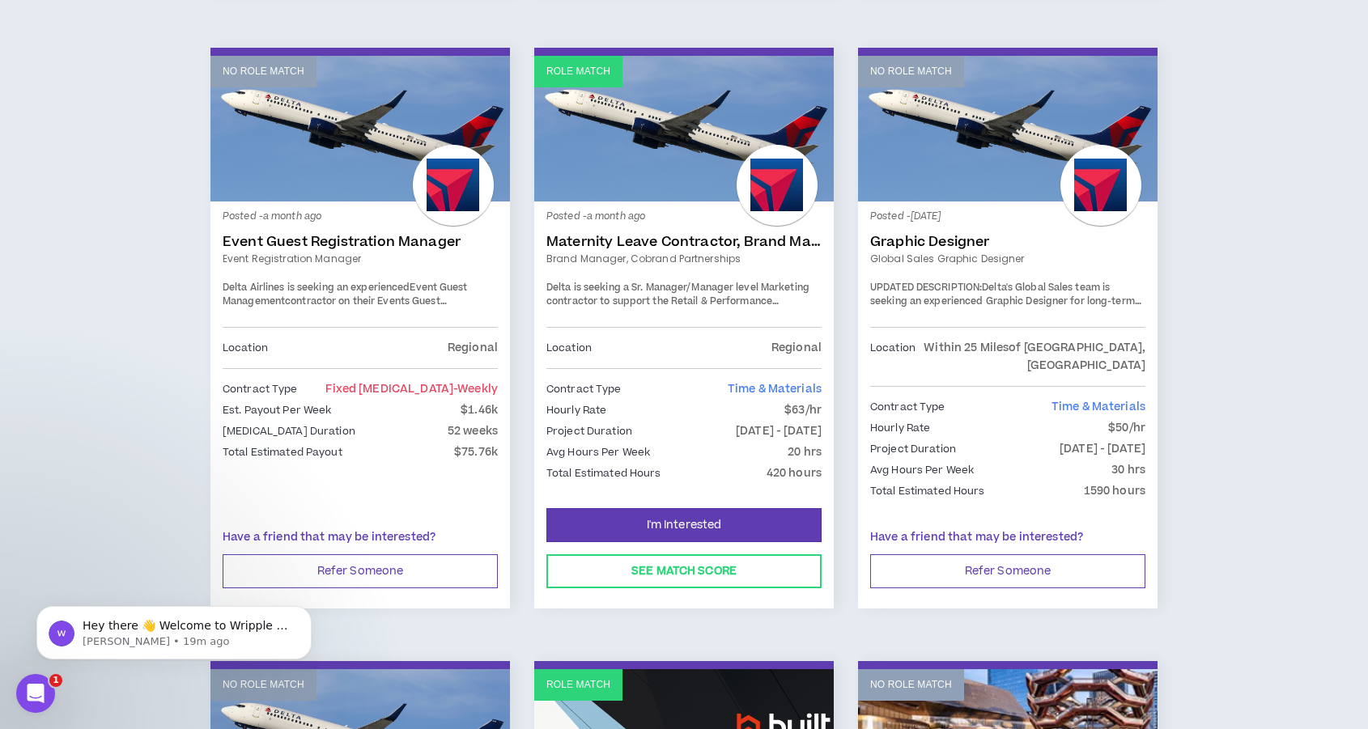
click at [769, 281] on span "Delta is seeking a Sr. Manager/Manager level Marketing contractor to support th…" at bounding box center [678, 309] width 264 height 57
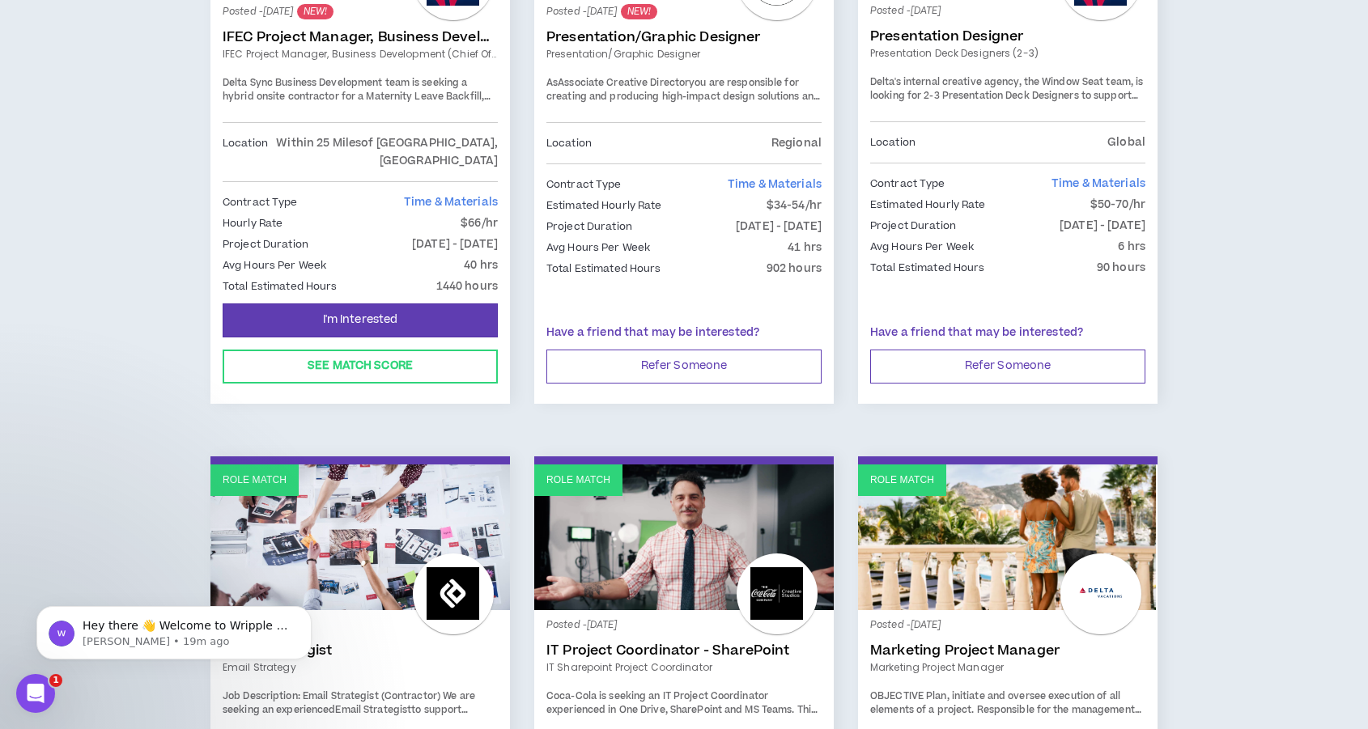
scroll to position [0, 0]
